Goal: Manage account settings

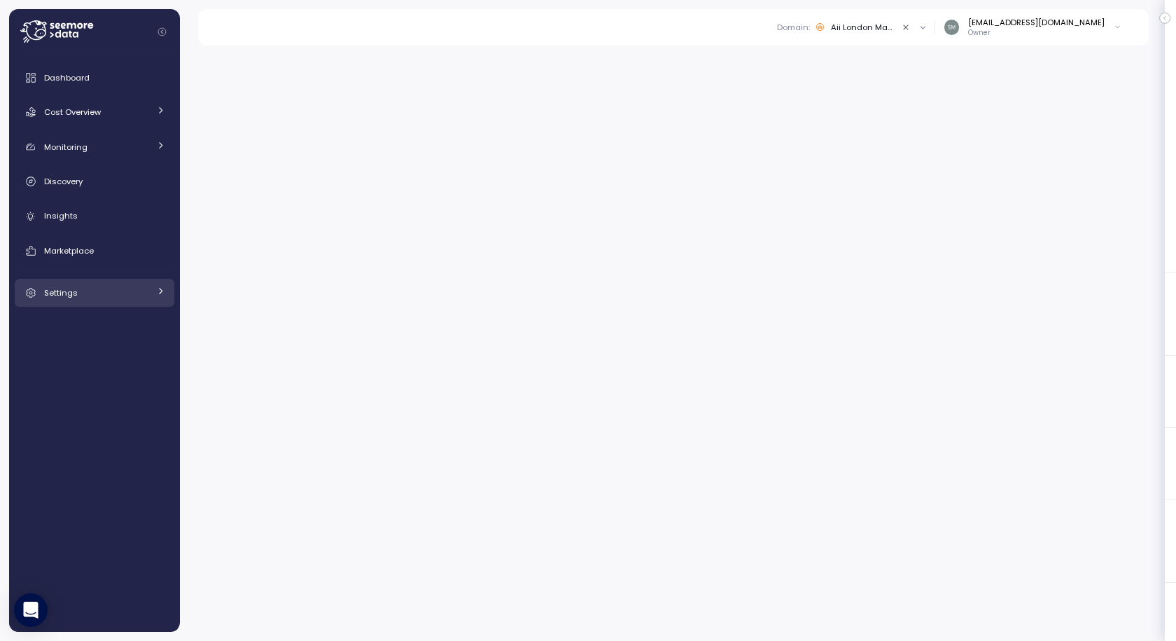
drag, startPoint x: 0, startPoint y: 0, endPoint x: 76, endPoint y: 291, distance: 300.9
click at [76, 291] on span "Settings" at bounding box center [61, 292] width 34 height 11
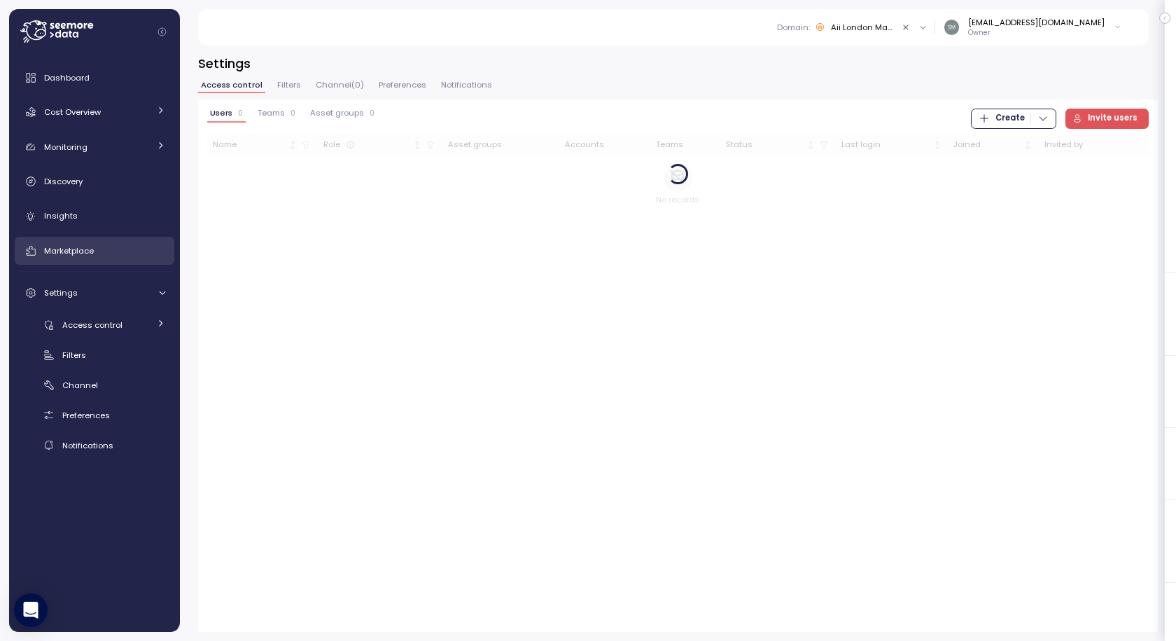
click at [75, 242] on link "Marketplace" at bounding box center [95, 251] width 160 height 28
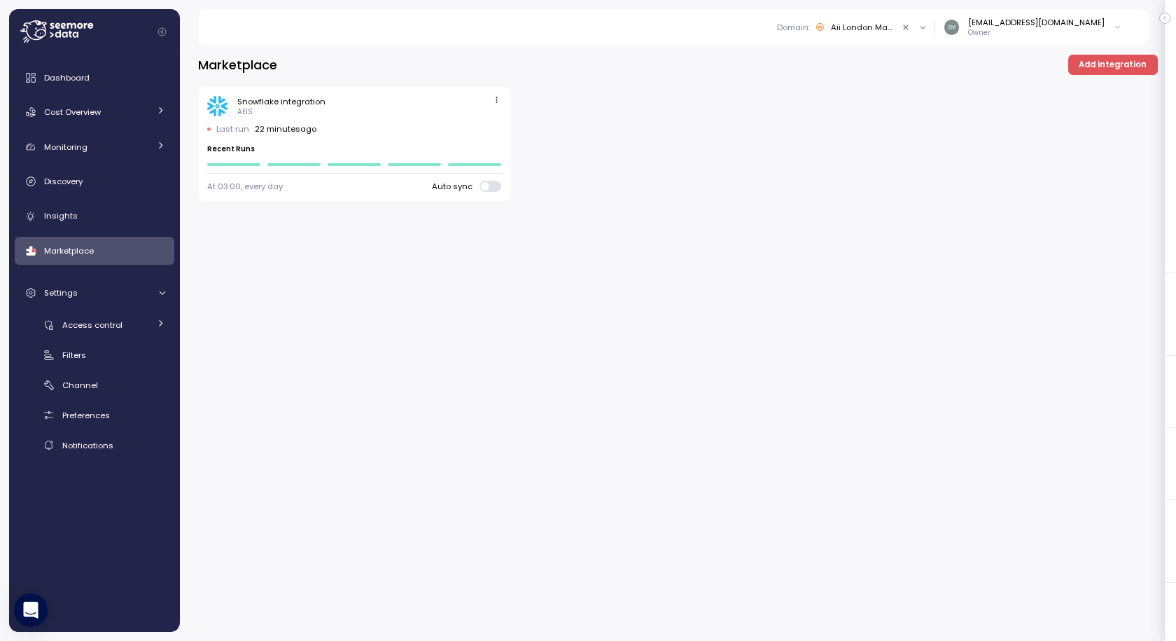
click at [500, 102] on icon "button" at bounding box center [496, 99] width 9 height 9
click at [475, 125] on div "Edit" at bounding box center [482, 126] width 25 height 13
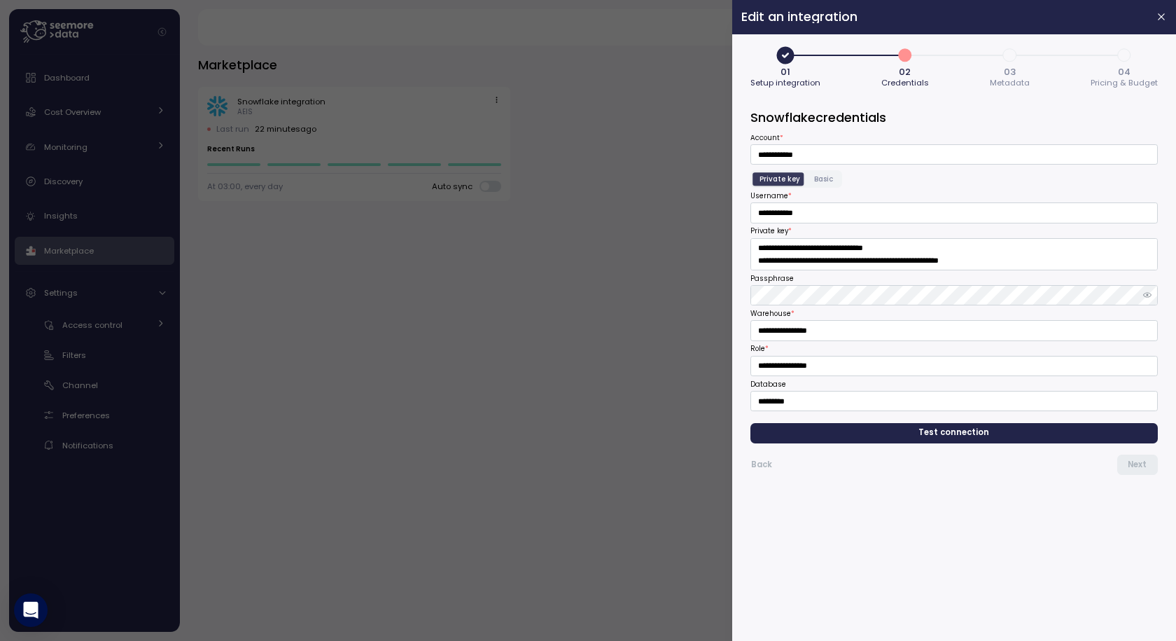
click at [1129, 68] on span "04" at bounding box center [1124, 71] width 13 height 9
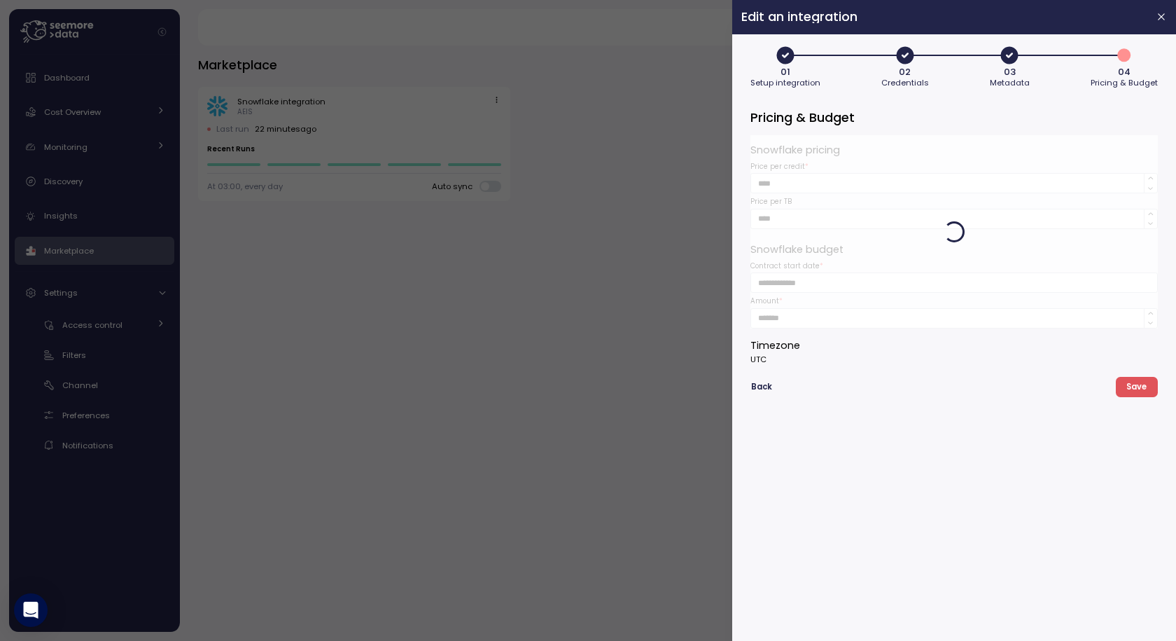
click at [757, 390] on span "Back" at bounding box center [761, 386] width 21 height 19
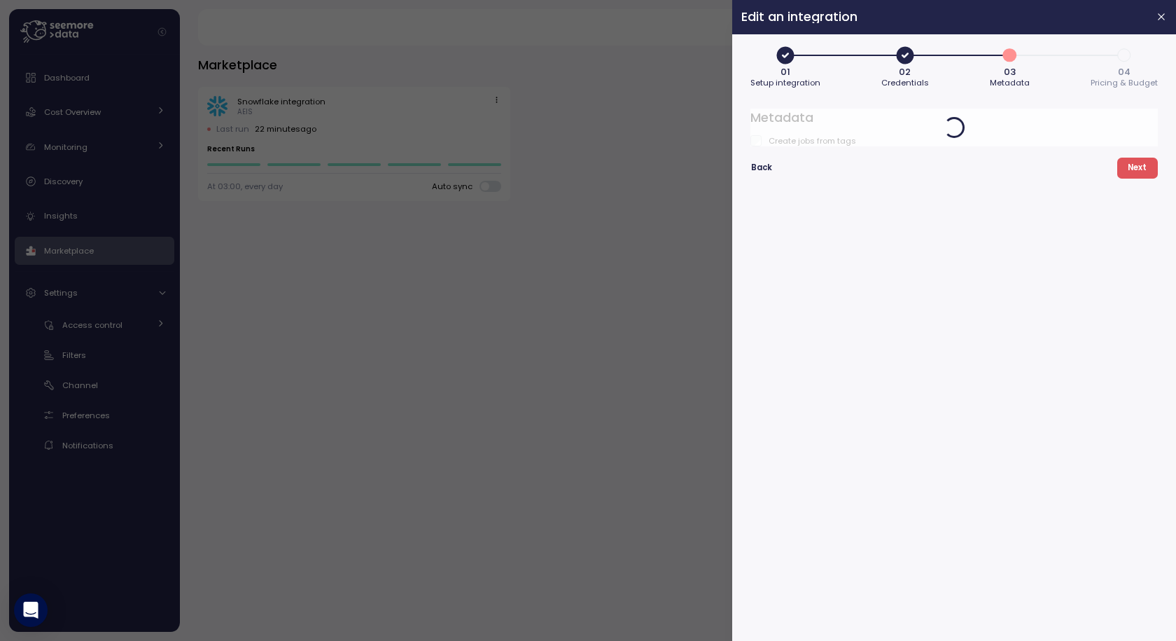
click at [566, 317] on div at bounding box center [588, 320] width 1176 height 641
